Goal: Task Accomplishment & Management: Complete application form

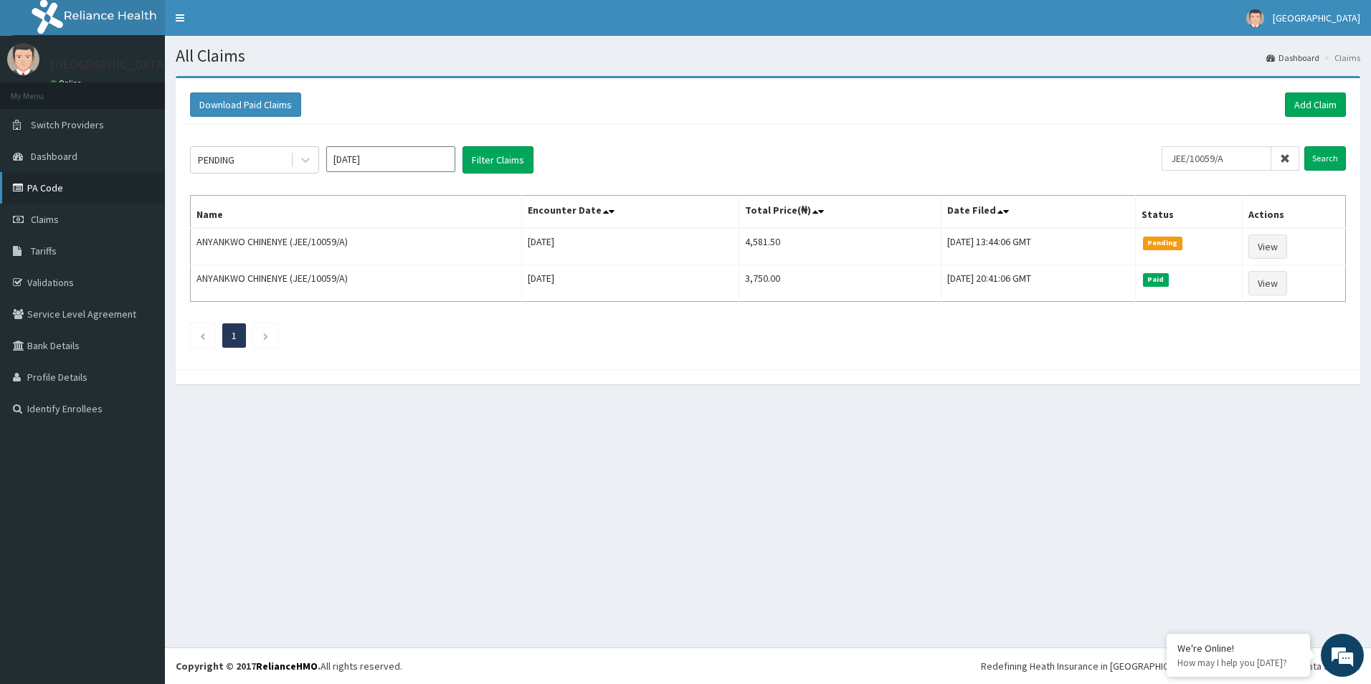
click at [56, 191] on link "PA Code" at bounding box center [82, 188] width 165 height 32
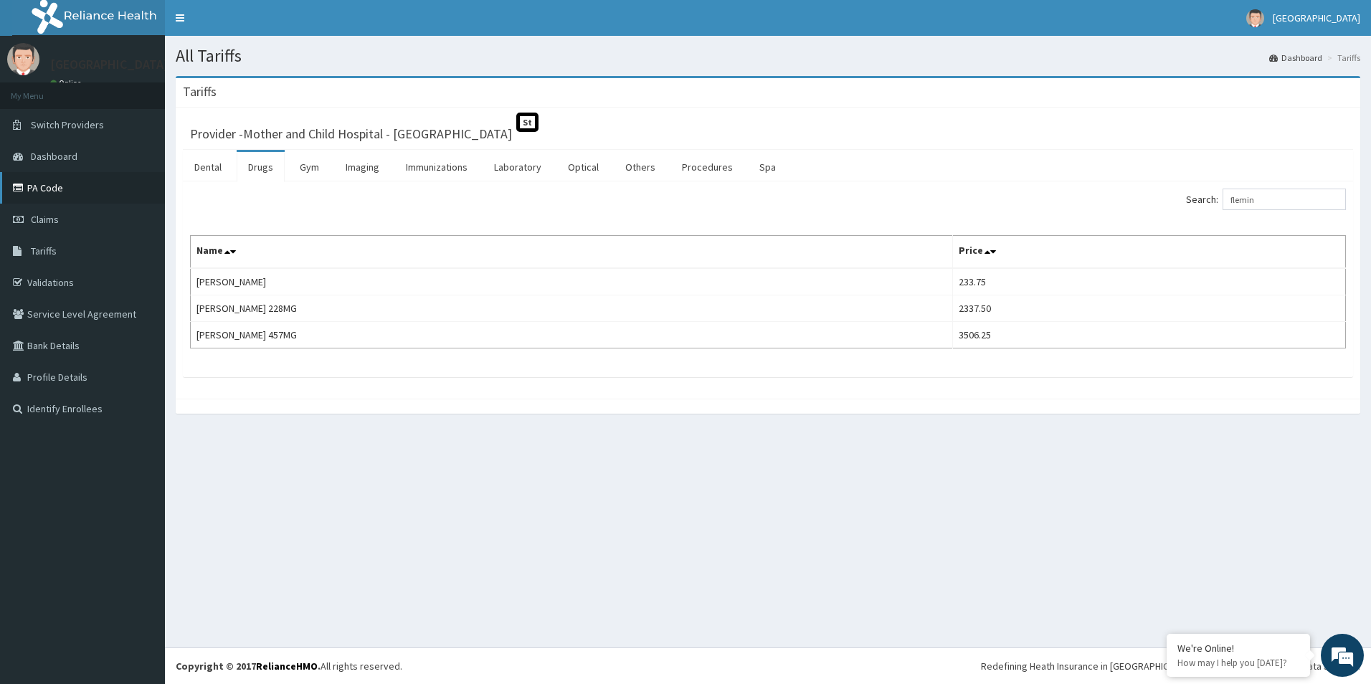
click at [44, 183] on link "PA Code" at bounding box center [82, 188] width 165 height 32
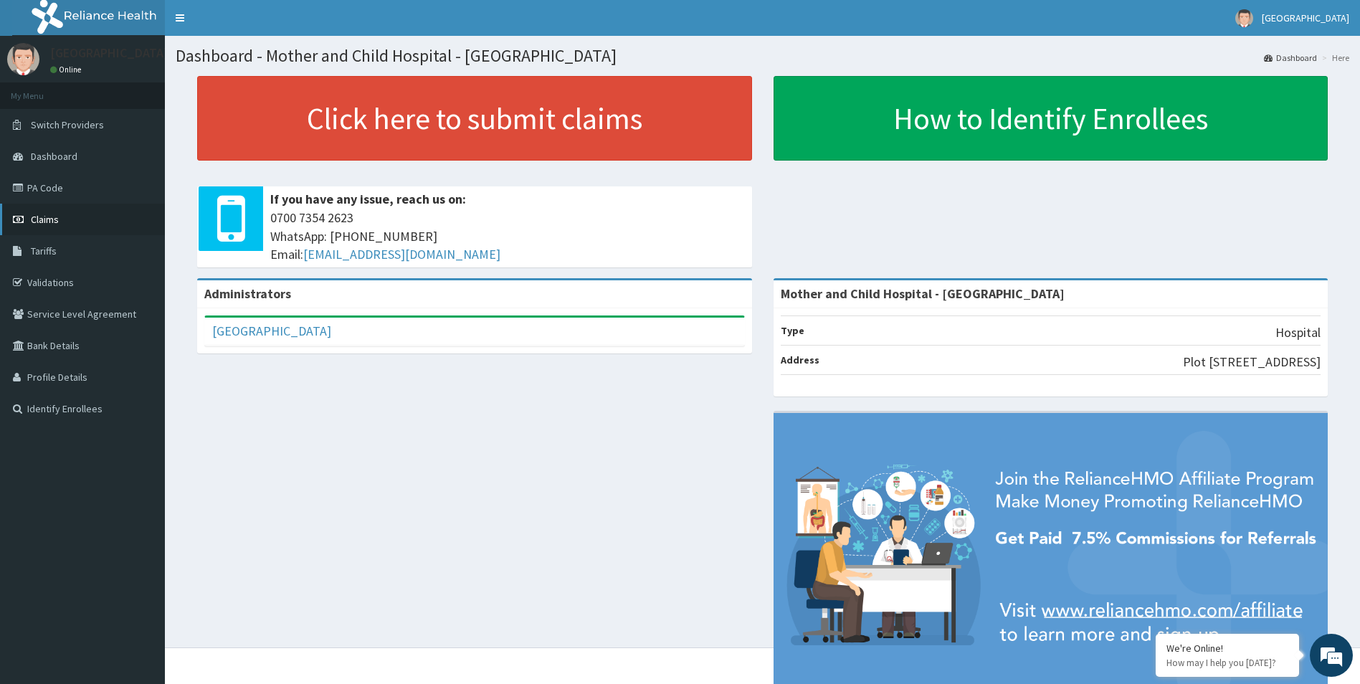
click at [49, 219] on span "Claims" at bounding box center [45, 219] width 28 height 13
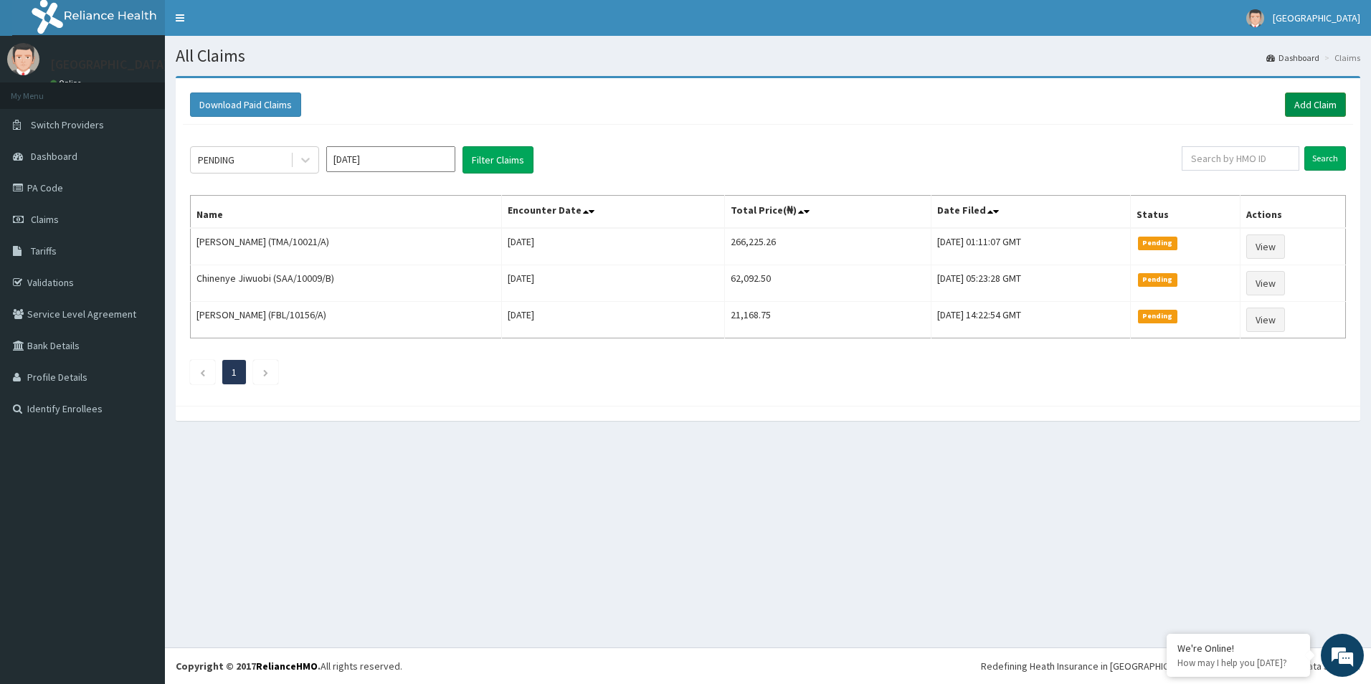
click at [1298, 106] on link "Add Claim" at bounding box center [1315, 104] width 61 height 24
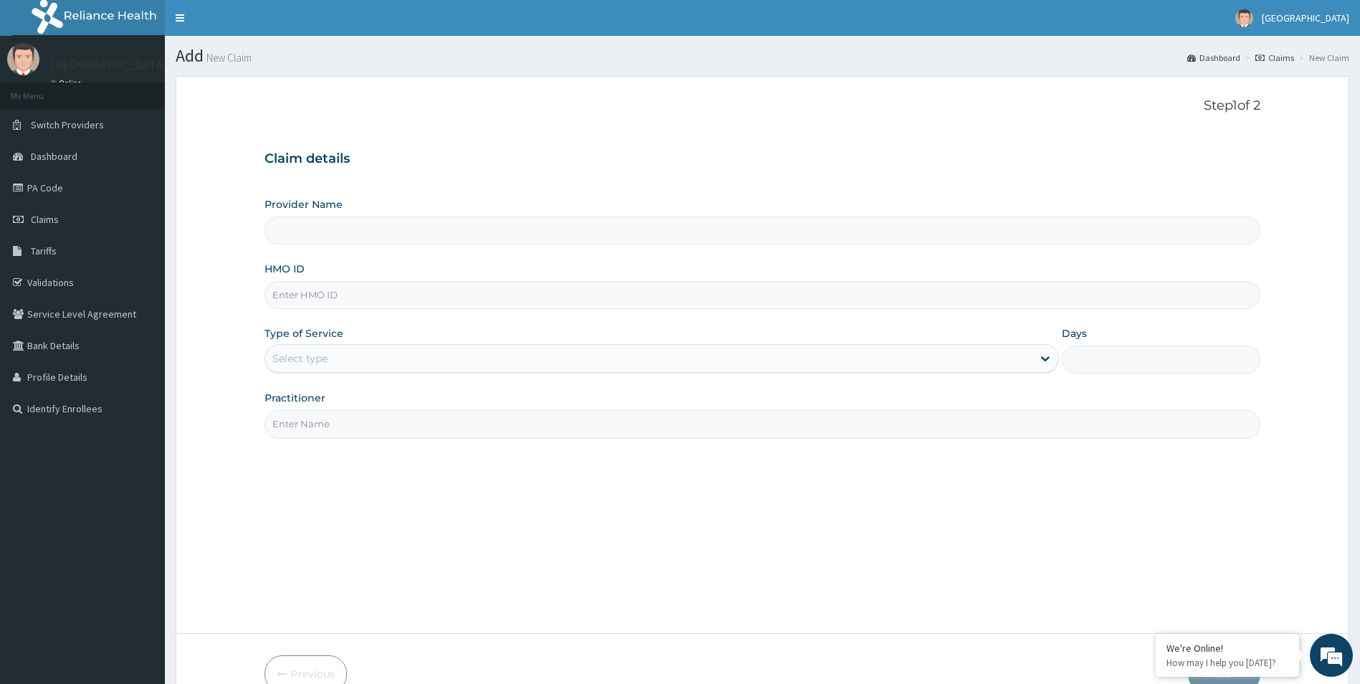
type input "Mother and Child Hospital - Omole"
click at [368, 292] on input "HMO ID" at bounding box center [763, 295] width 996 height 28
paste input "JEE/10059/A"
type input "JEE/10059/A"
drag, startPoint x: 377, startPoint y: 346, endPoint x: 370, endPoint y: 376, distance: 30.3
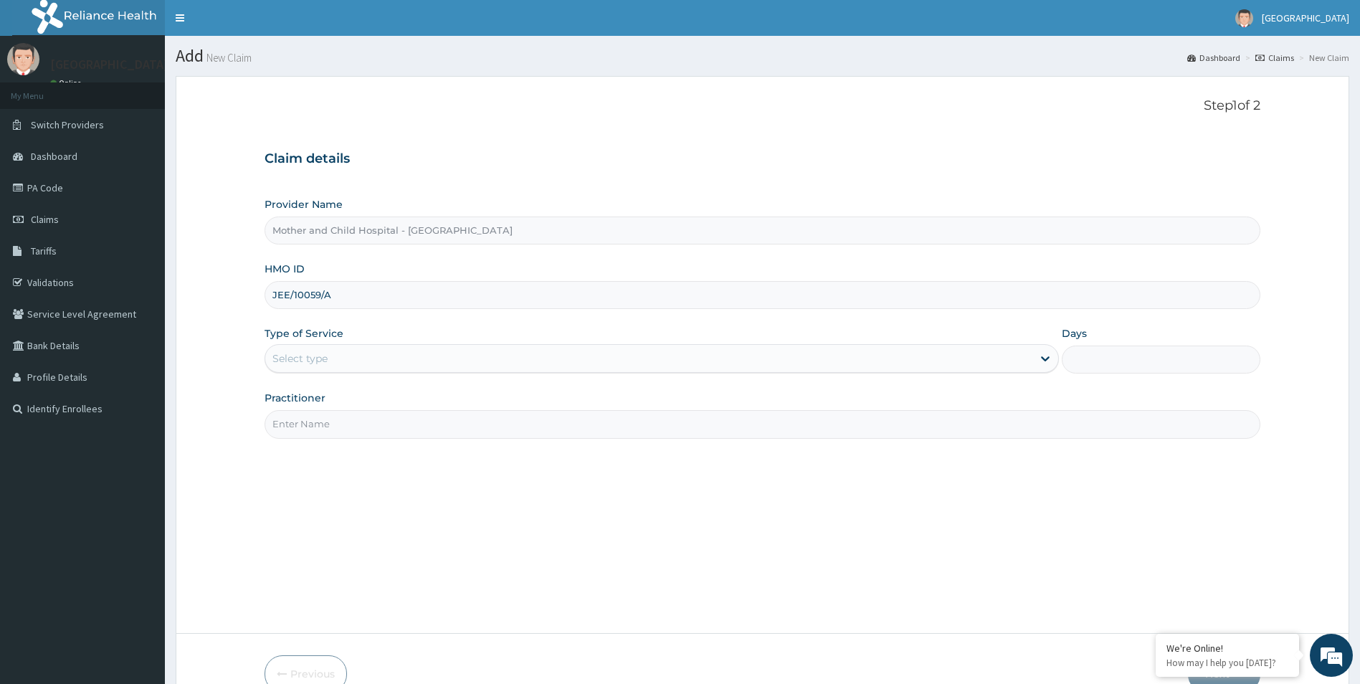
click at [377, 347] on div "Select type" at bounding box center [662, 358] width 795 height 29
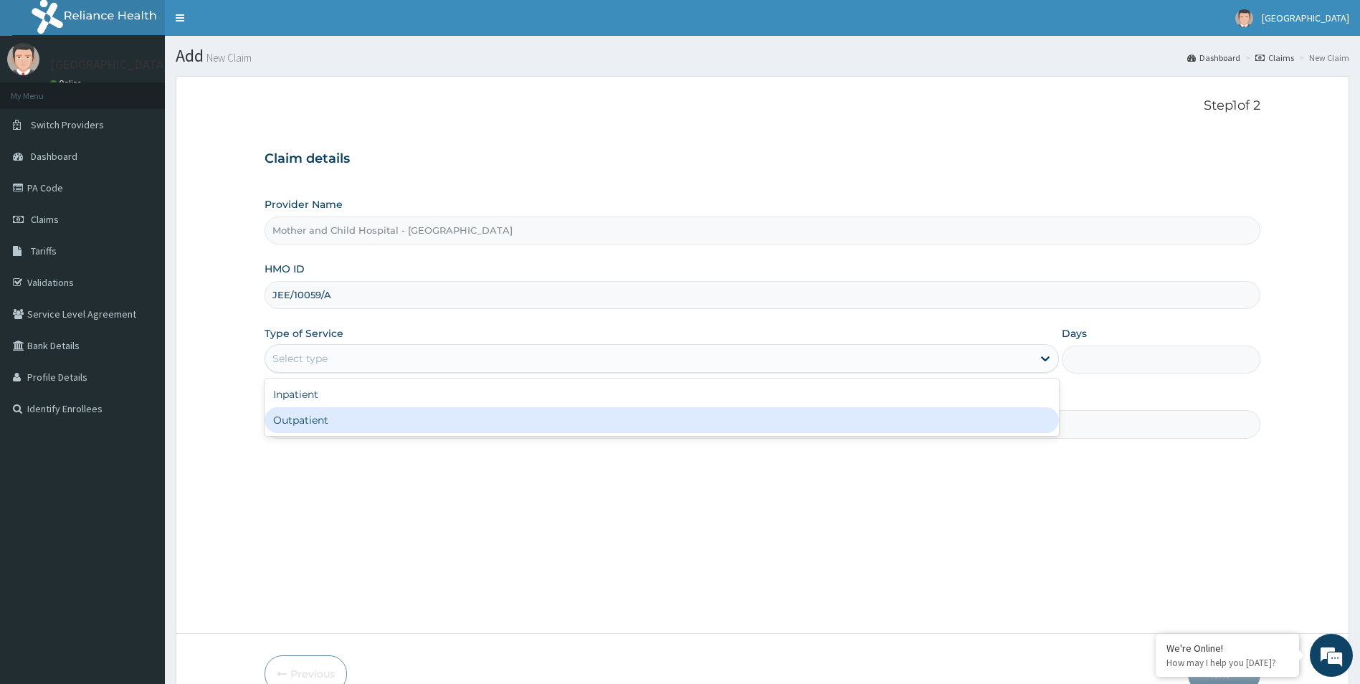
click at [361, 422] on div "Outpatient" at bounding box center [662, 420] width 795 height 26
type input "1"
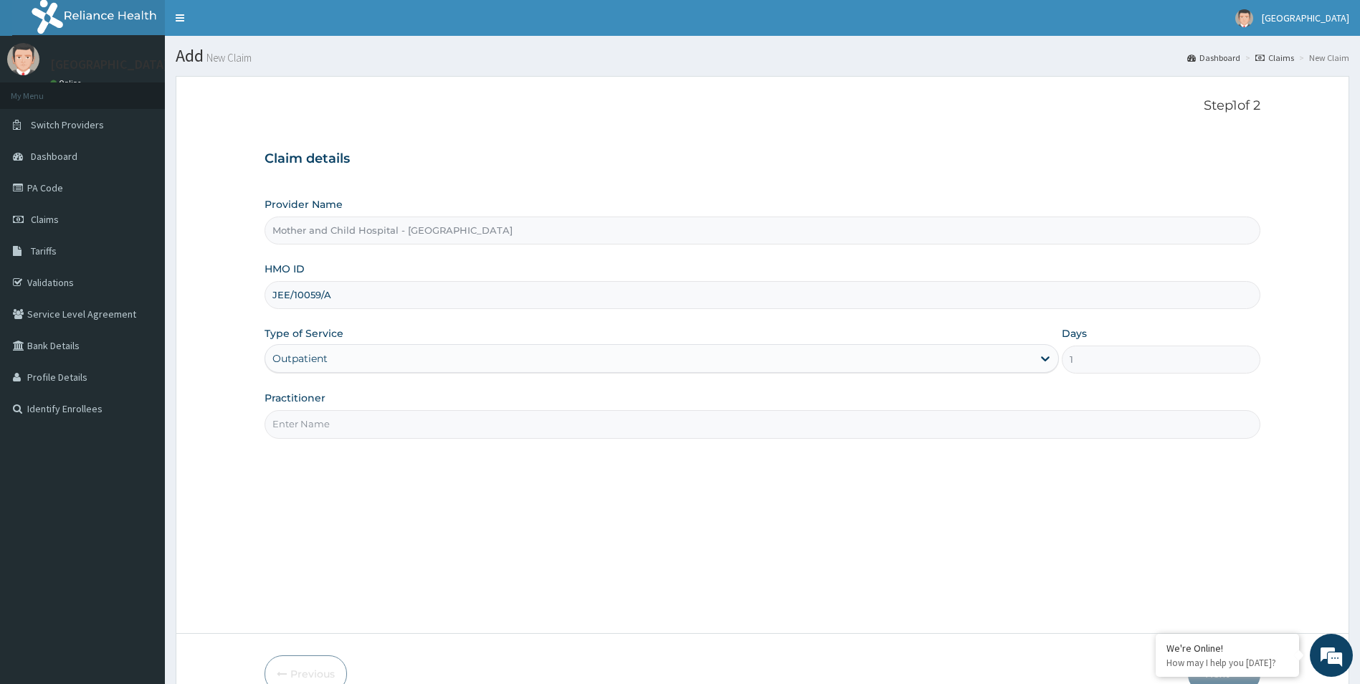
click at [356, 423] on input "Practitioner" at bounding box center [763, 424] width 996 height 28
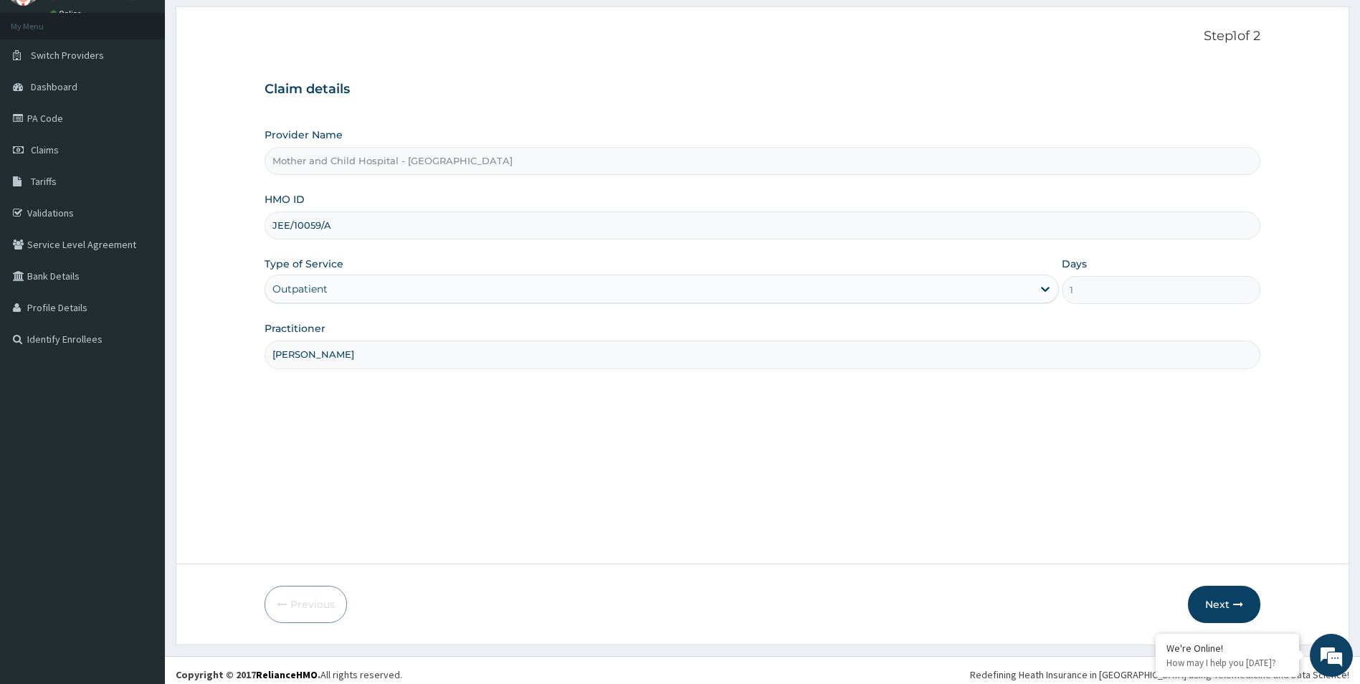
scroll to position [78, 0]
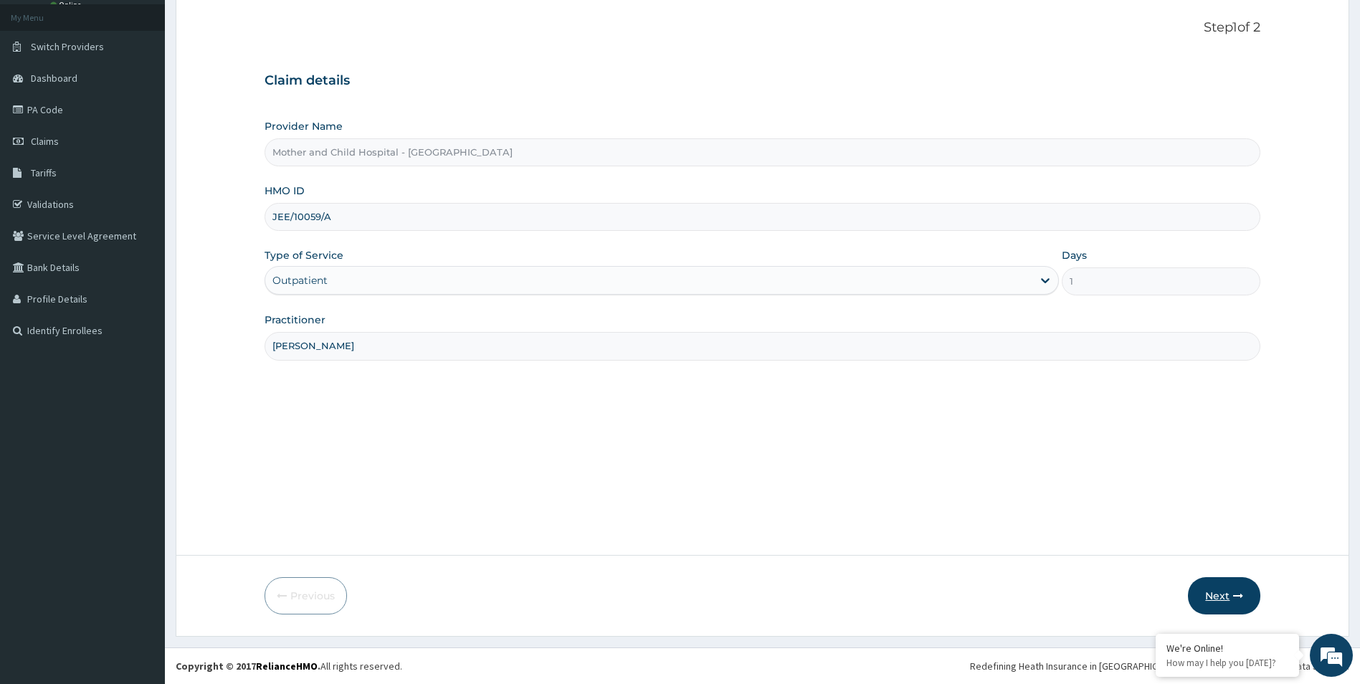
type input "Dr Etim"
click at [1219, 604] on button "Next" at bounding box center [1224, 595] width 72 height 37
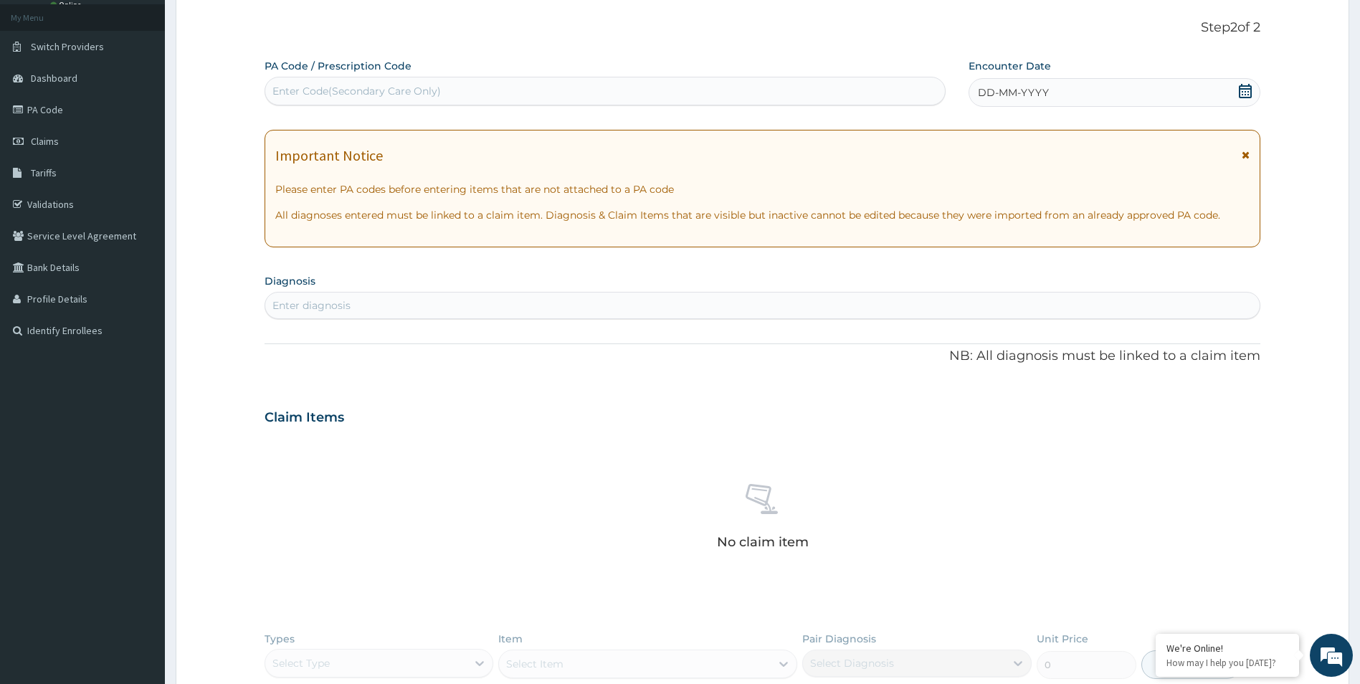
click at [1260, 91] on div "DD-MM-YYYY" at bounding box center [1115, 92] width 292 height 29
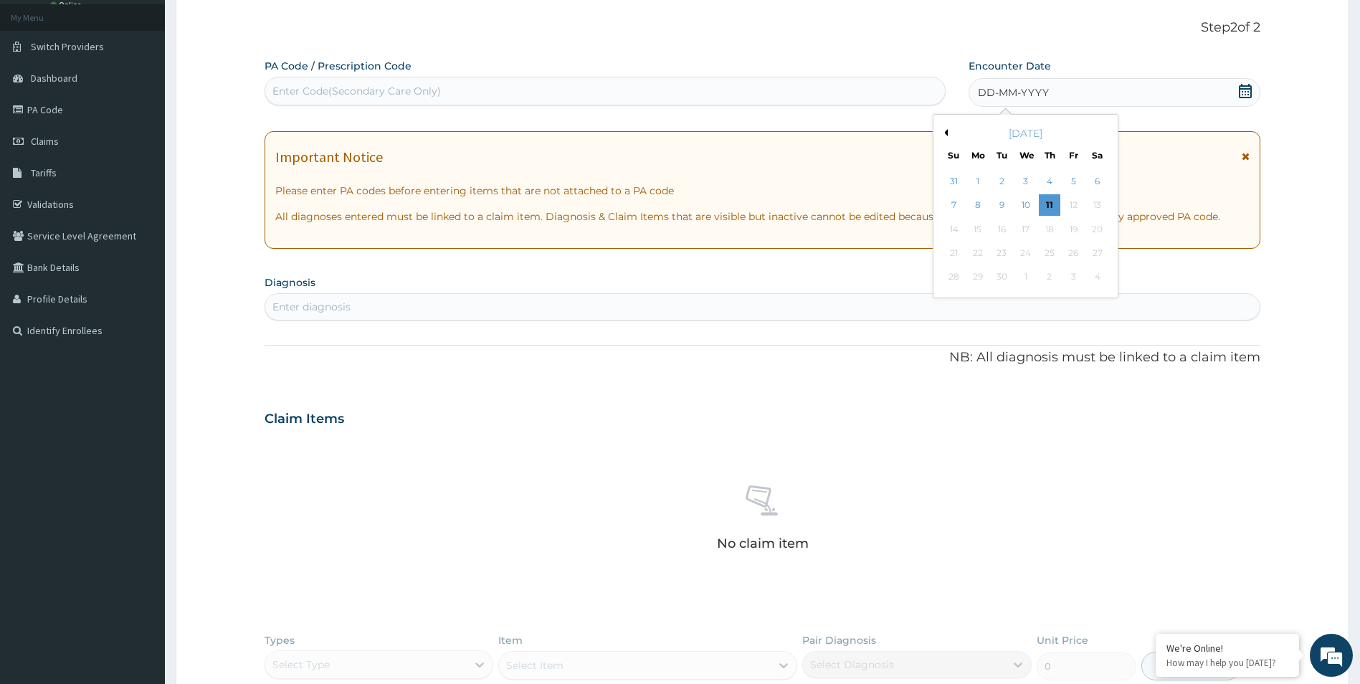
click at [1245, 92] on icon at bounding box center [1245, 91] width 14 height 14
click at [947, 138] on div "September 2025" at bounding box center [1025, 133] width 173 height 14
click at [948, 134] on div "September 2025" at bounding box center [1025, 133] width 173 height 14
click at [945, 134] on button "Previous Month" at bounding box center [944, 132] width 7 height 7
click at [1077, 254] on div "22" at bounding box center [1073, 253] width 22 height 22
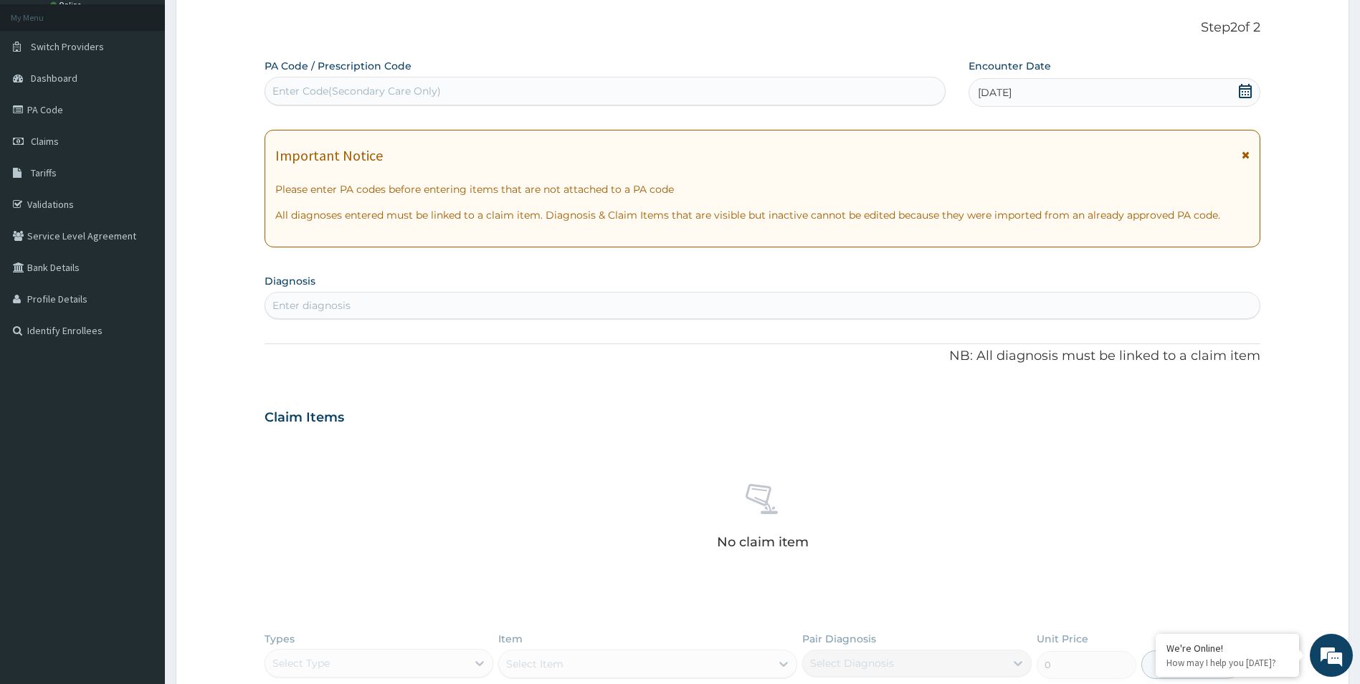
click at [609, 310] on div "Enter diagnosis" at bounding box center [762, 305] width 995 height 23
click at [457, 309] on div "Enter diagnosis" at bounding box center [762, 305] width 995 height 23
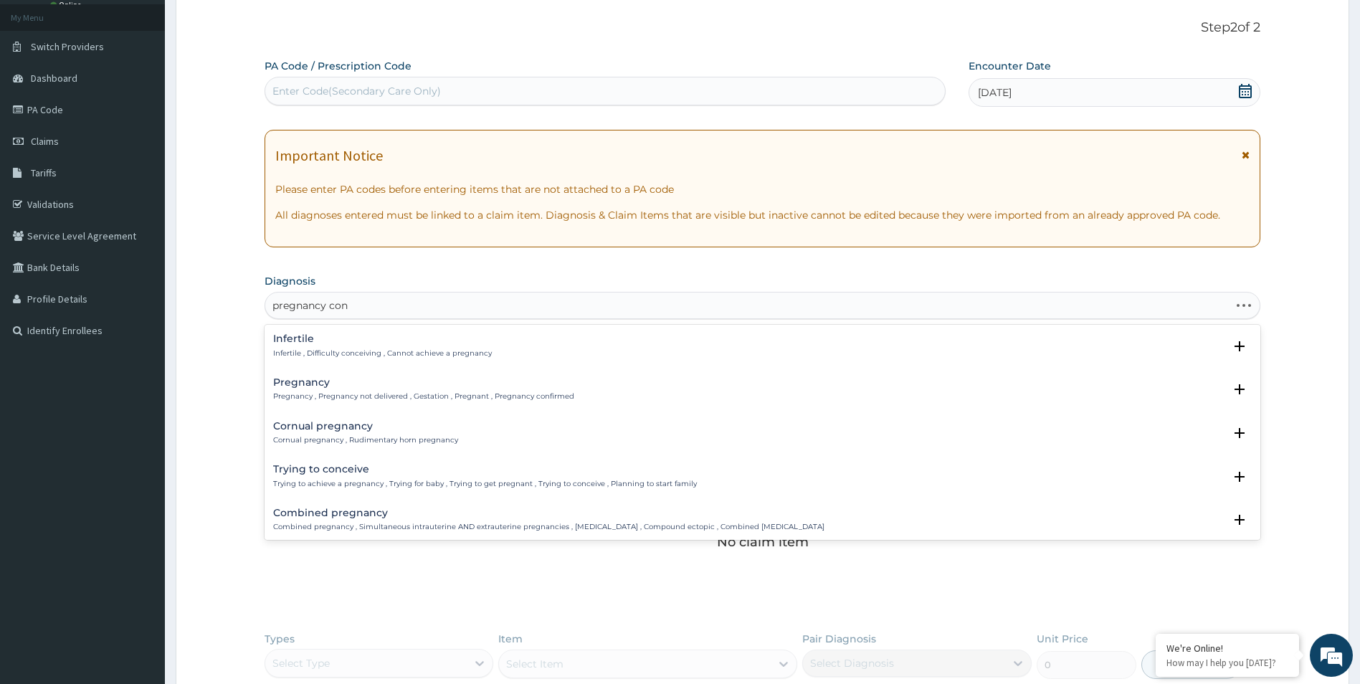
type input "pregnancy conf"
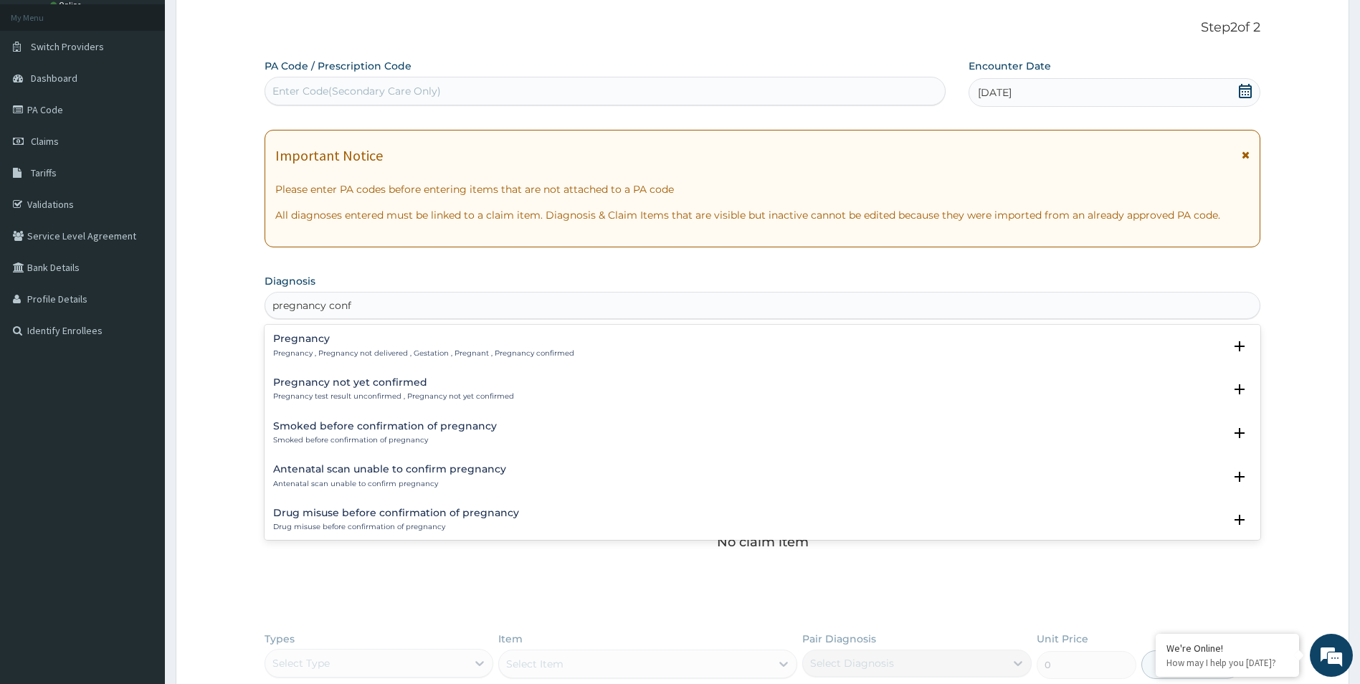
click at [309, 341] on h4 "Pregnancy" at bounding box center [423, 338] width 301 height 11
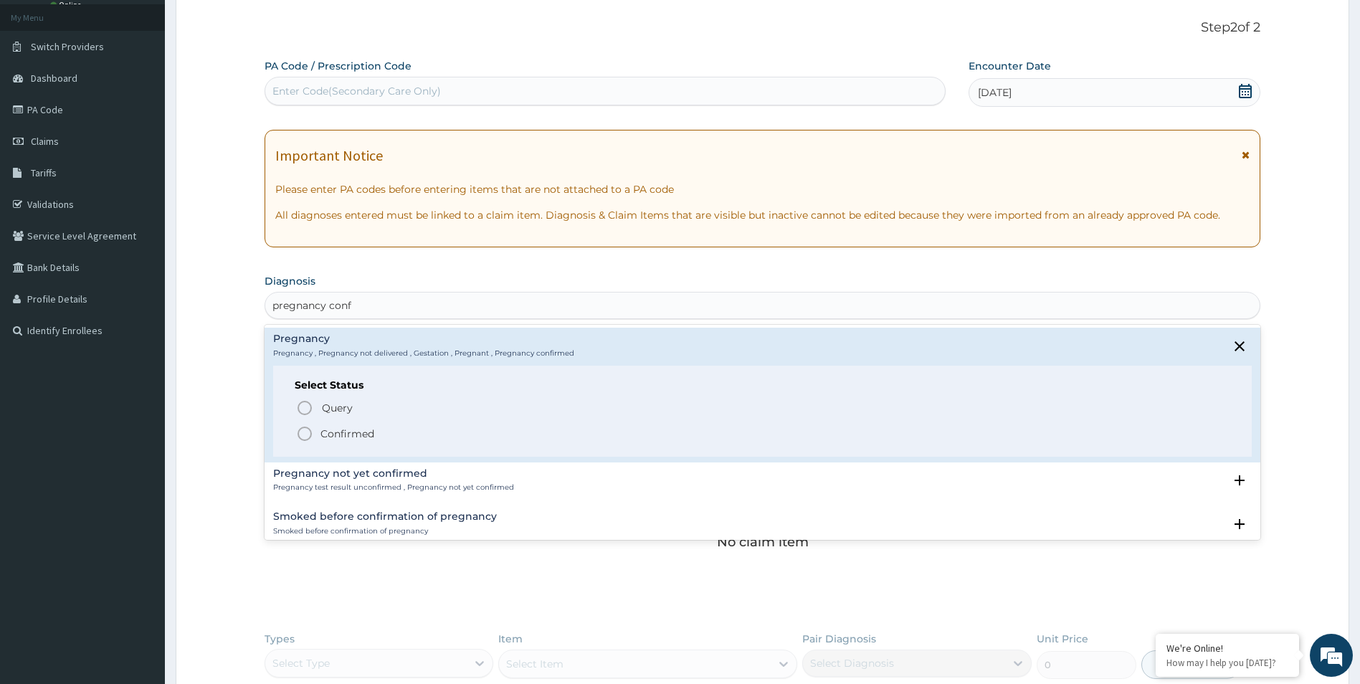
click at [304, 437] on icon "status option filled" at bounding box center [304, 433] width 17 height 17
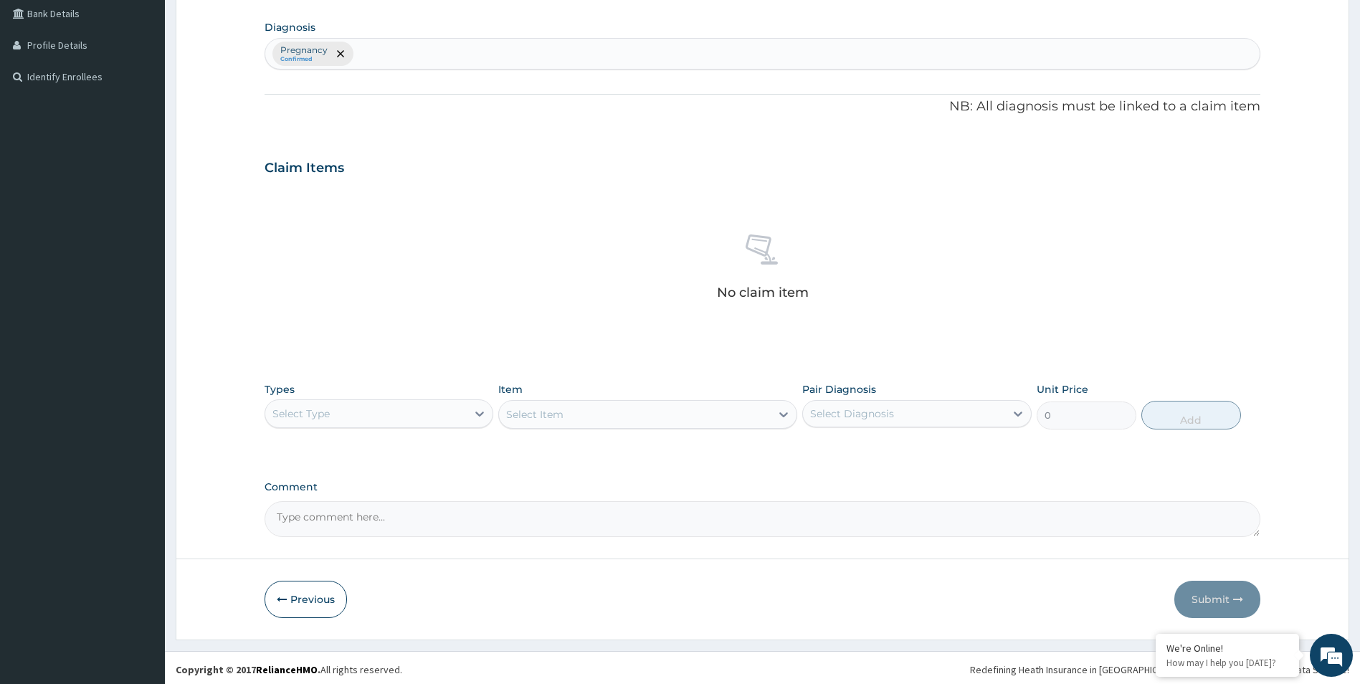
scroll to position [336, 0]
click at [447, 409] on div "Select Type" at bounding box center [366, 410] width 202 height 23
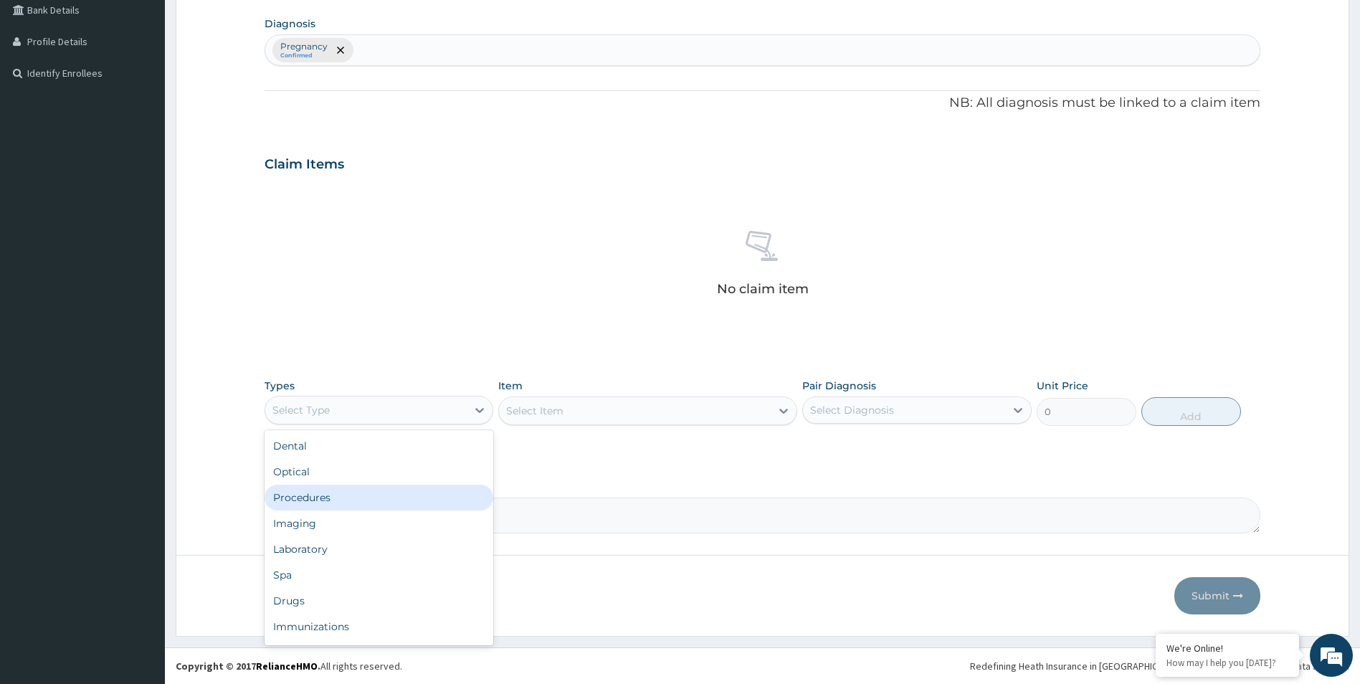
scroll to position [49, 0]
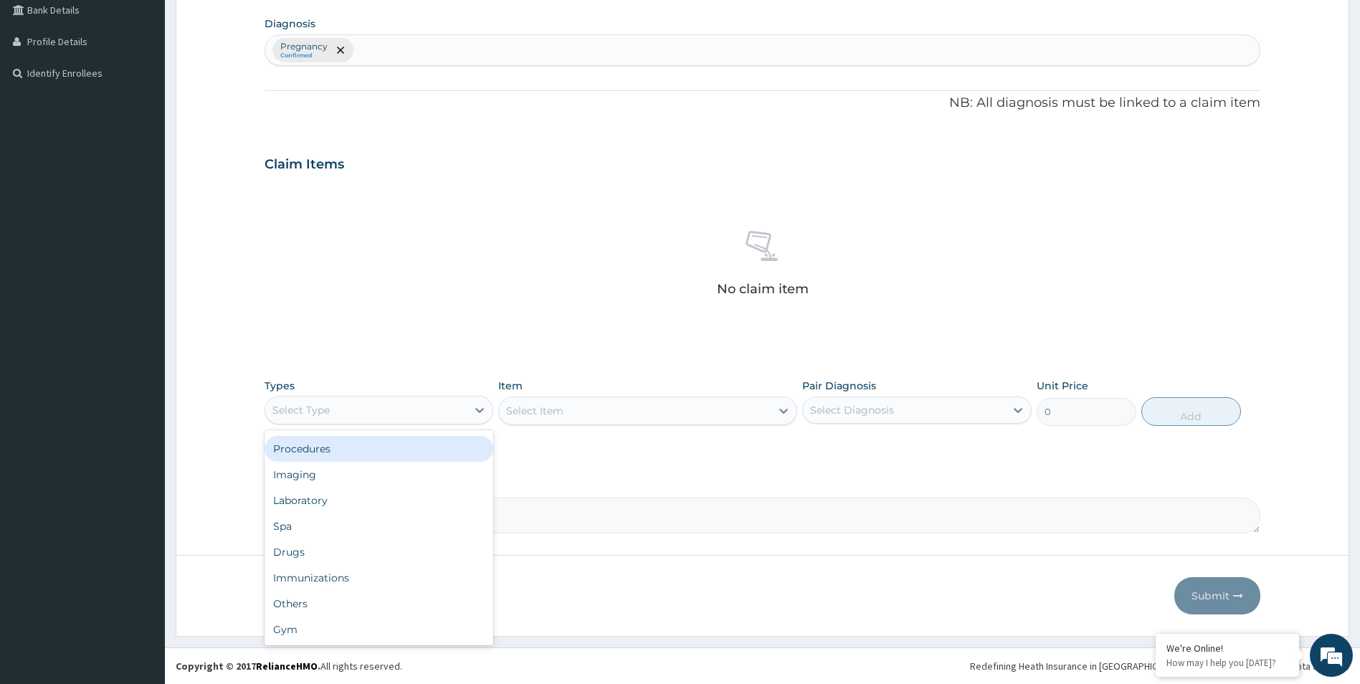
click at [393, 453] on div "Procedures" at bounding box center [379, 449] width 229 height 26
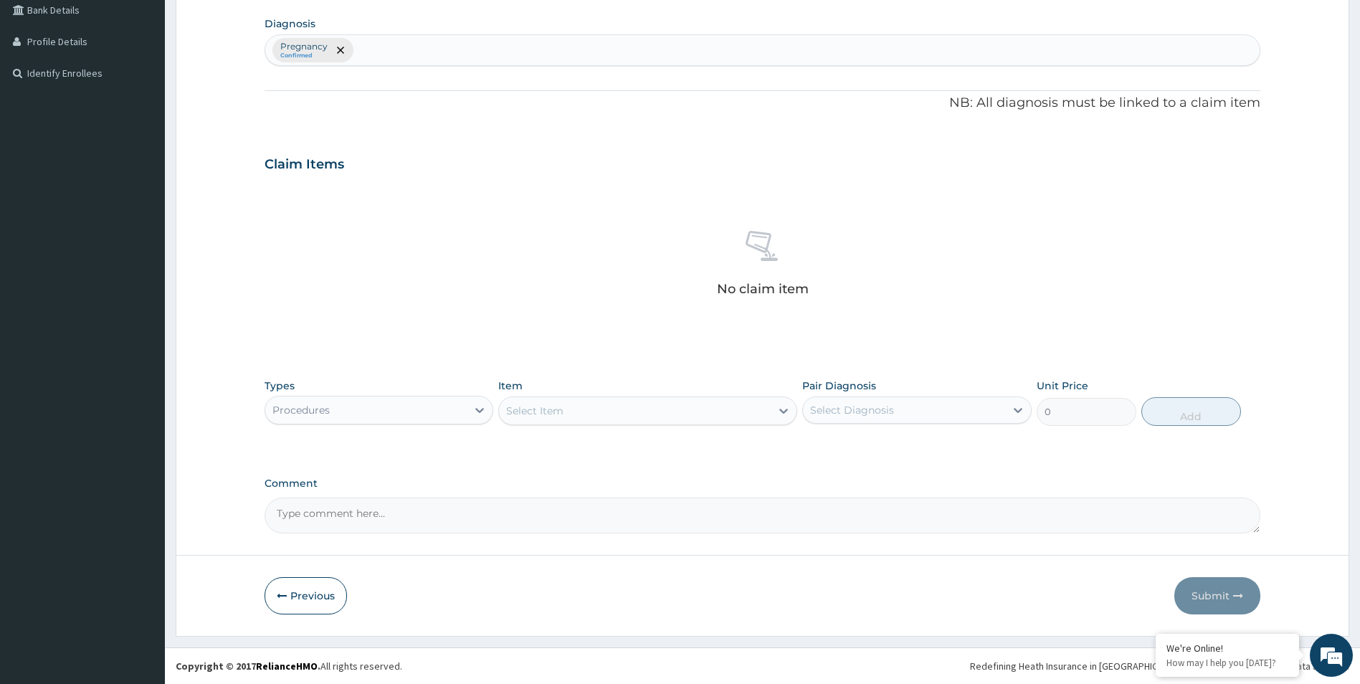
click at [751, 413] on div "Select Item" at bounding box center [635, 410] width 272 height 23
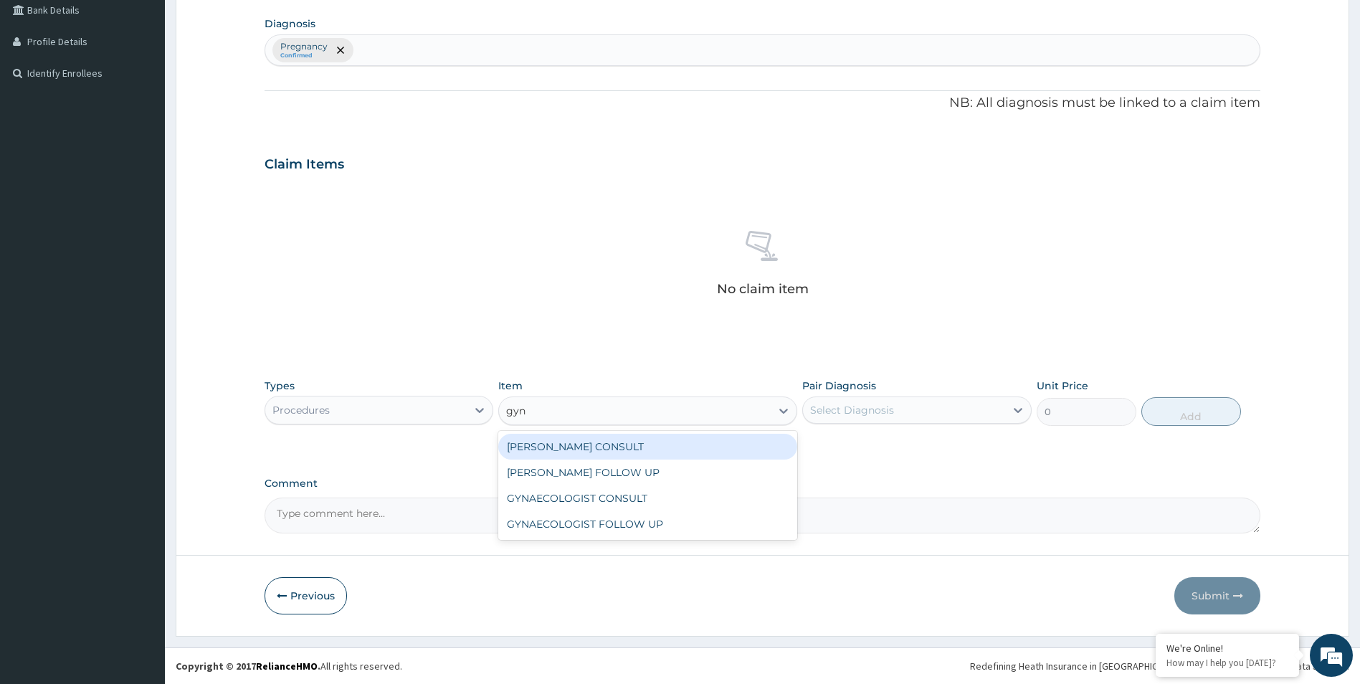
type input "gyna"
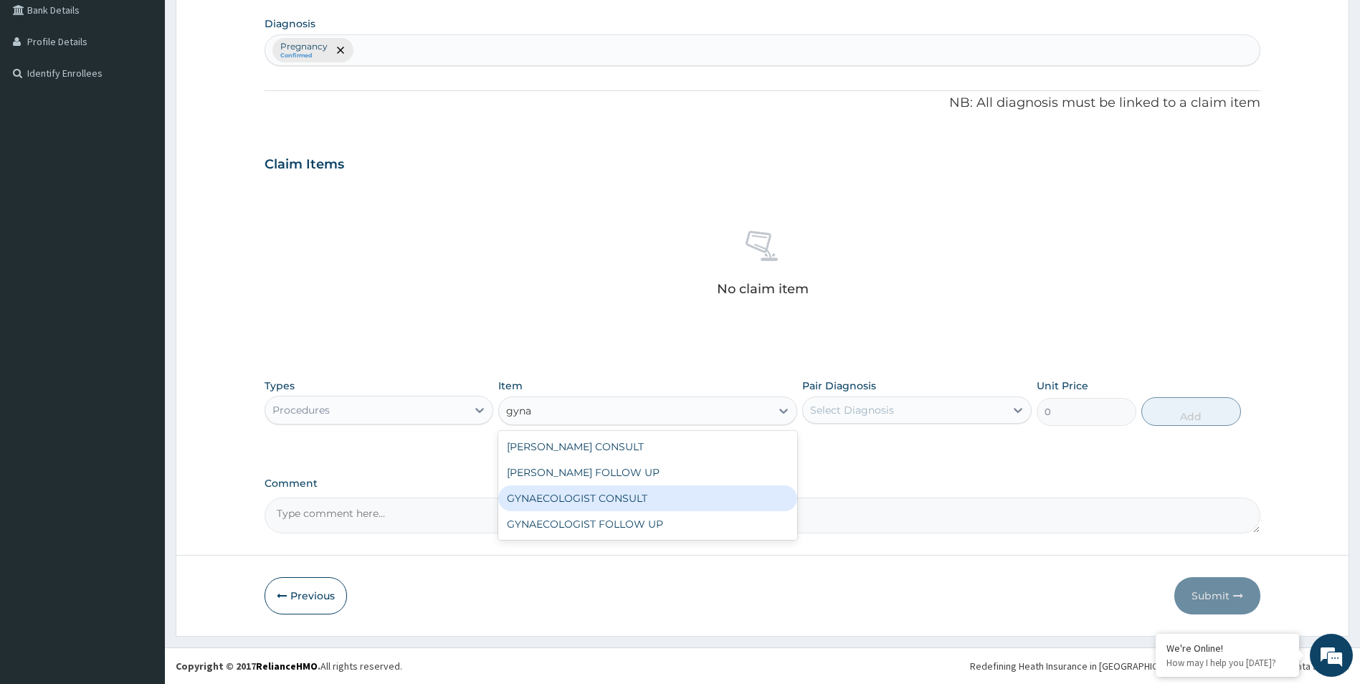
click at [663, 499] on div "GYNAECOLOGIST CONSULT" at bounding box center [647, 498] width 299 height 26
type input "20000"
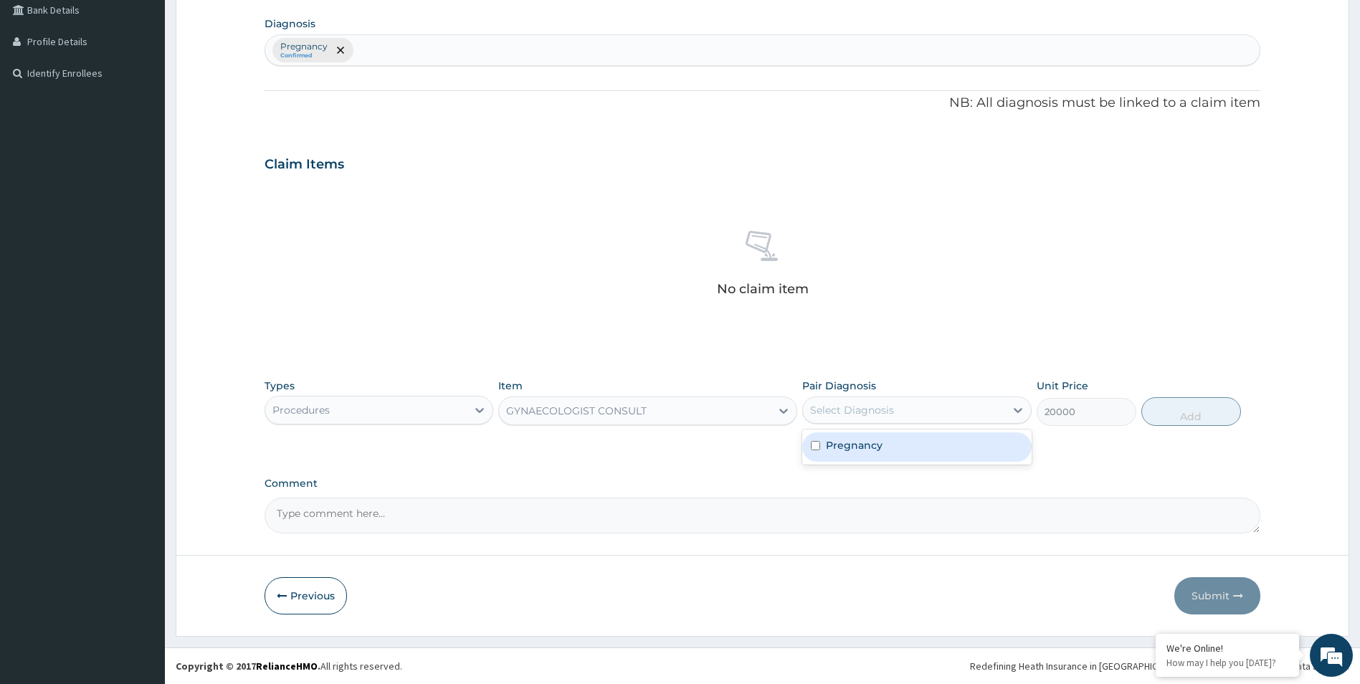
click at [931, 410] on div "Select Diagnosis" at bounding box center [904, 410] width 202 height 23
click at [928, 444] on div "Pregnancy" at bounding box center [916, 446] width 229 height 29
checkbox input "true"
click at [1183, 414] on button "Add" at bounding box center [1191, 411] width 100 height 29
type input "0"
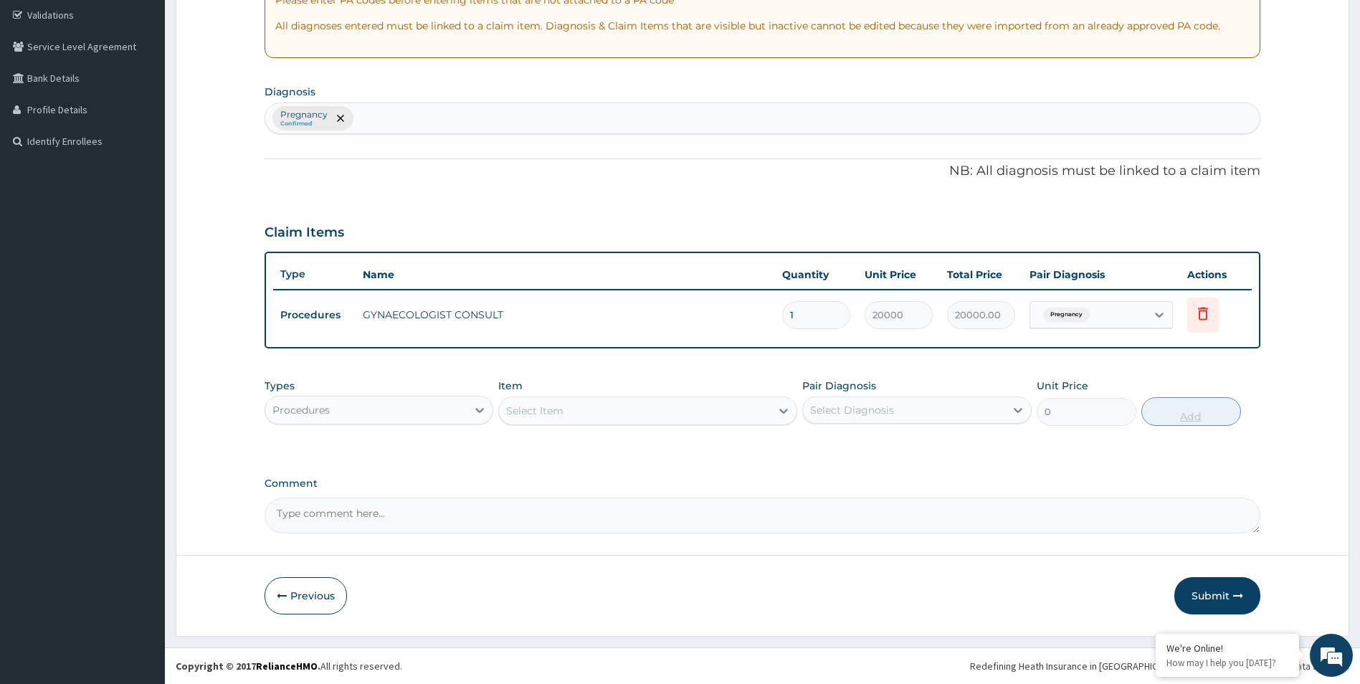
scroll to position [267, 0]
click at [1214, 586] on button "Submit" at bounding box center [1217, 595] width 86 height 37
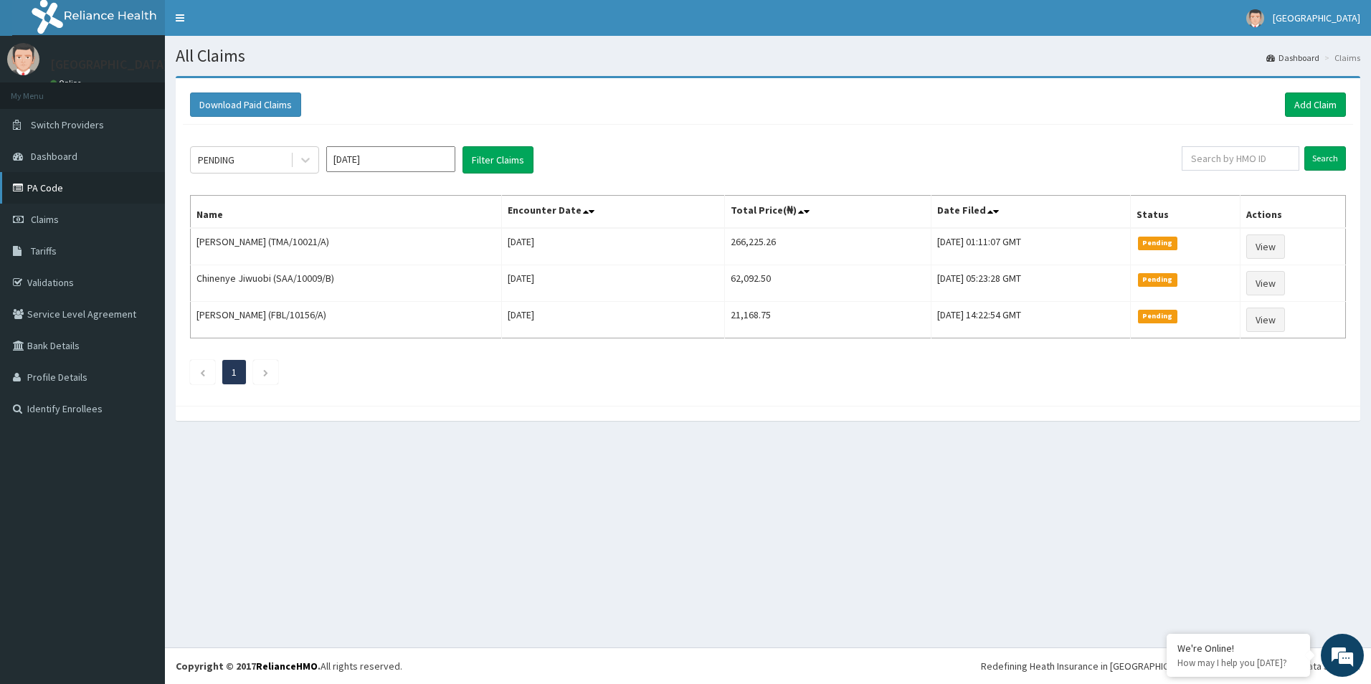
click at [64, 191] on link "PA Code" at bounding box center [82, 188] width 165 height 32
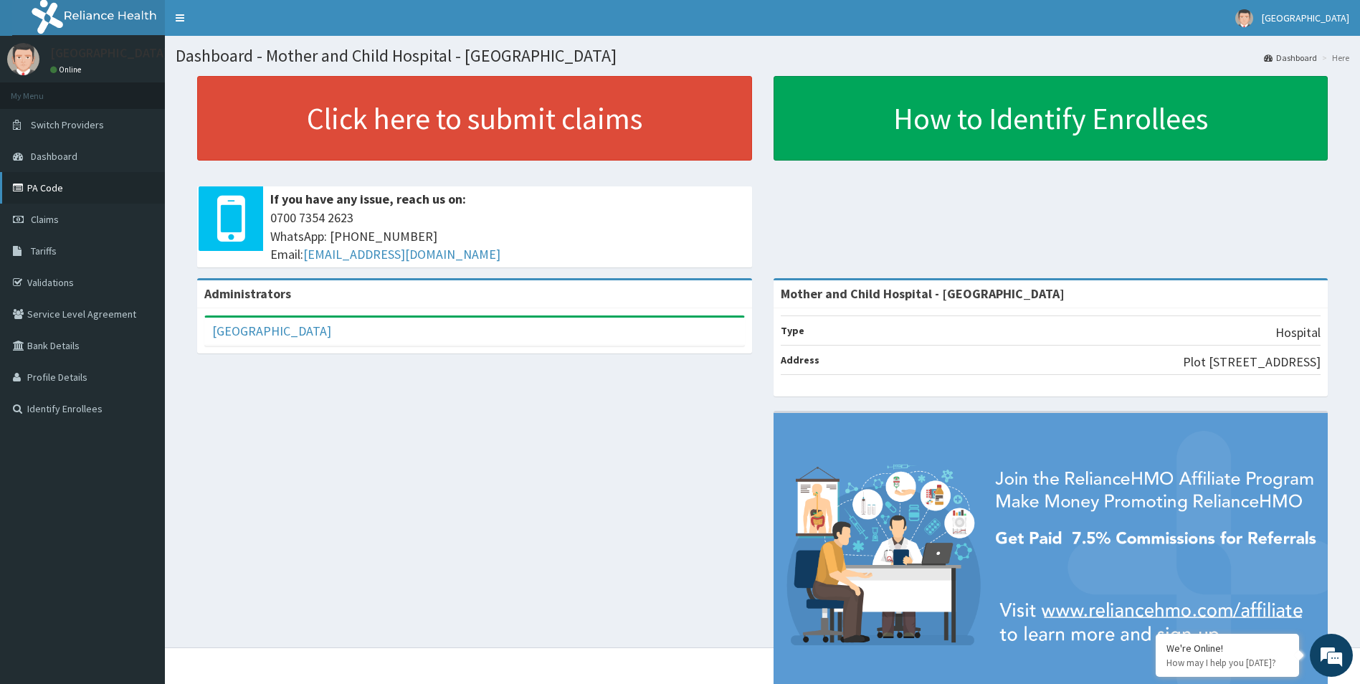
click at [46, 191] on link "PA Code" at bounding box center [82, 188] width 165 height 32
click at [81, 194] on link "PA Code" at bounding box center [82, 188] width 165 height 32
click at [47, 184] on link "PA Code" at bounding box center [82, 188] width 165 height 32
